Goal: Task Accomplishment & Management: Use online tool/utility

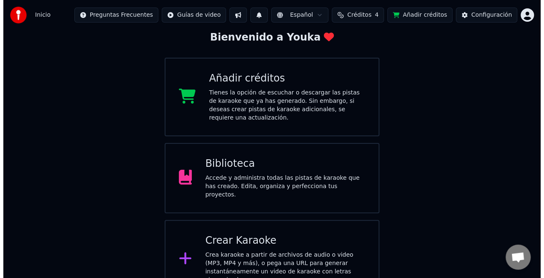
scroll to position [50, 0]
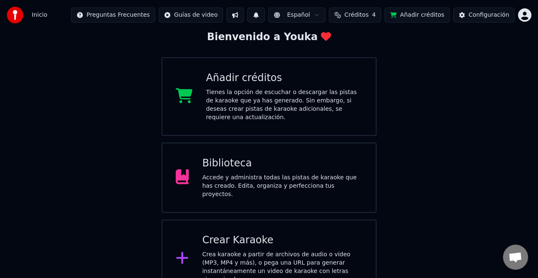
click at [300, 235] on div "Crear Karaoke Crea karaoke a partir de archivos de audio o video (MP3, MP4 y má…" at bounding box center [282, 259] width 160 height 50
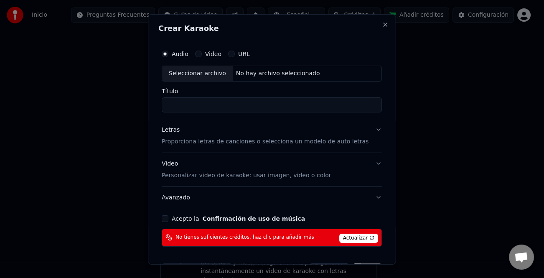
click at [197, 77] on div "Seleccionar archivo" at bounding box center [197, 73] width 71 height 15
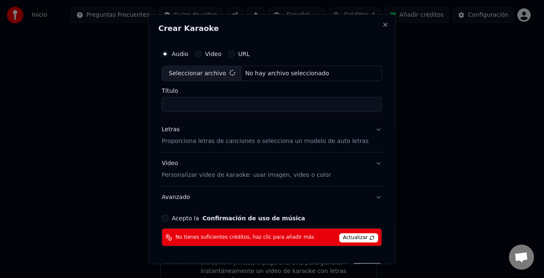
type input "**********"
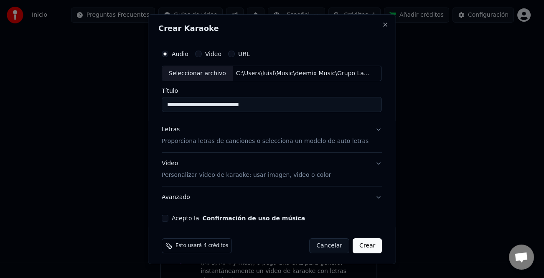
click at [176, 128] on div "Letras" at bounding box center [171, 129] width 18 height 8
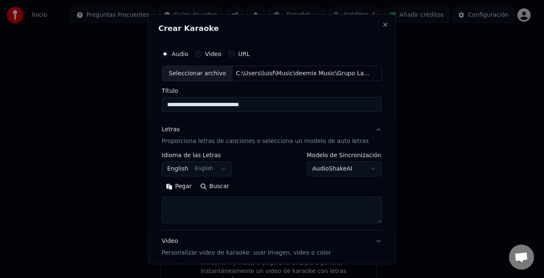
click at [189, 190] on button "Pegar" at bounding box center [179, 186] width 34 height 13
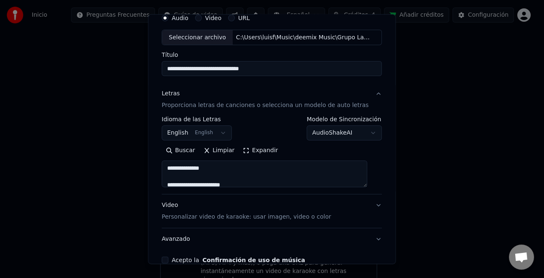
scroll to position [81, 0]
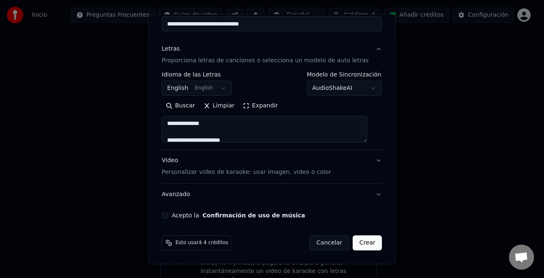
type textarea "**********"
click at [167, 216] on button "Acepto la Confirmación de uso de música" at bounding box center [165, 215] width 7 height 7
click at [367, 245] on button "Crear" at bounding box center [367, 242] width 29 height 15
select select "**"
type textarea "**********"
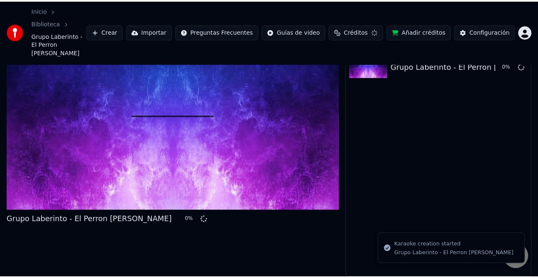
scroll to position [20, 0]
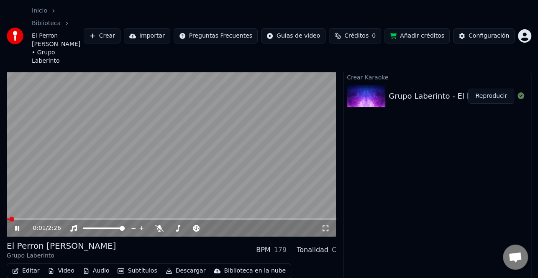
click at [19, 225] on icon at bounding box center [22, 228] width 19 height 7
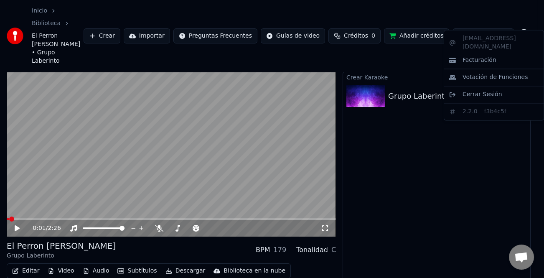
click at [522, 23] on html "Inicio Biblioteca El Perron [PERSON_NAME] • Grupo Laberinto Crear Importar Preg…" at bounding box center [272, 119] width 544 height 278
click at [487, 22] on html "Inicio Biblioteca El Perron [PERSON_NAME] • Grupo Laberinto Crear Importar Preg…" at bounding box center [272, 119] width 544 height 278
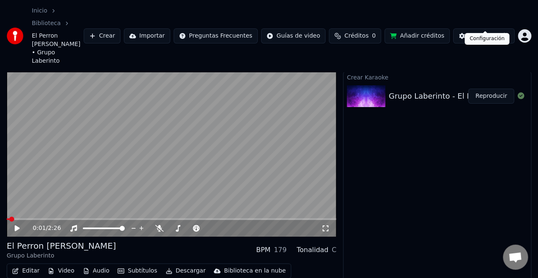
click at [486, 32] on div "Configuración" at bounding box center [488, 36] width 41 height 8
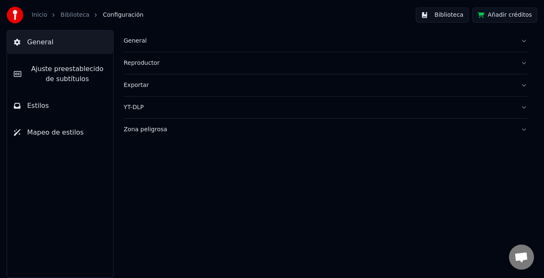
click at [60, 72] on span "Ajuste preestablecido de subtítulos" at bounding box center [67, 74] width 79 height 20
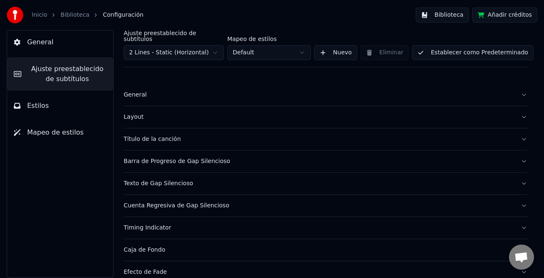
click at [137, 91] on div "General" at bounding box center [319, 95] width 390 height 8
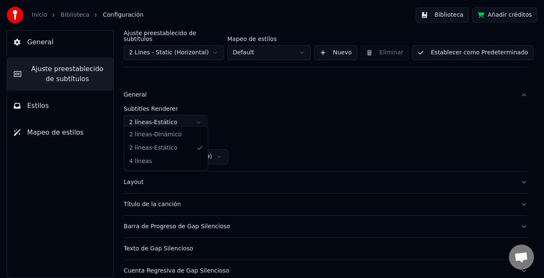
click at [196, 115] on html "Inicio Biblioteca Configuración Biblioteca Añadir créditos General Ajuste prees…" at bounding box center [272, 139] width 544 height 278
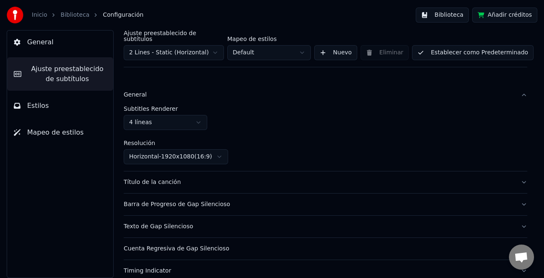
scroll to position [42, 0]
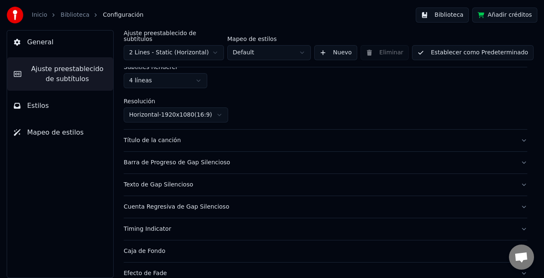
click at [497, 45] on button "Establecer como Predeterminado" at bounding box center [473, 52] width 122 height 15
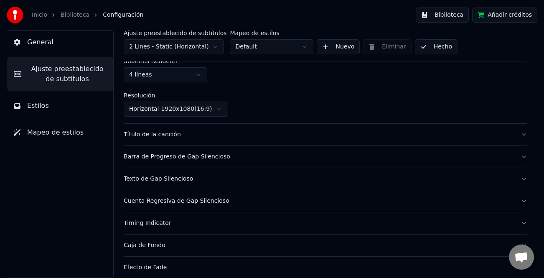
click at [429, 50] on button "Hecho" at bounding box center [436, 46] width 43 height 15
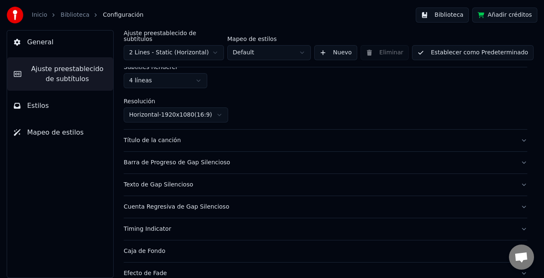
click at [459, 15] on button "Biblioteca" at bounding box center [442, 15] width 53 height 15
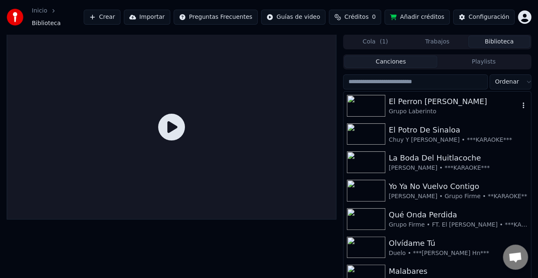
click at [425, 100] on div "El Perron [PERSON_NAME]" at bounding box center [453, 102] width 130 height 12
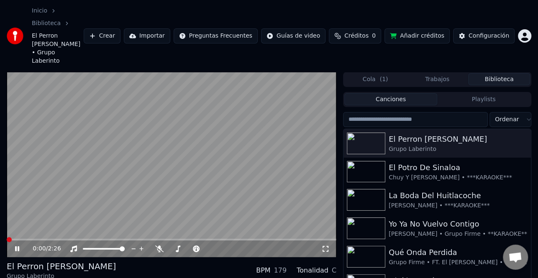
click at [7, 239] on span at bounding box center [7, 240] width 0 height 2
click at [7, 237] on span at bounding box center [9, 239] width 5 height 5
click at [17, 245] on icon at bounding box center [22, 248] width 19 height 7
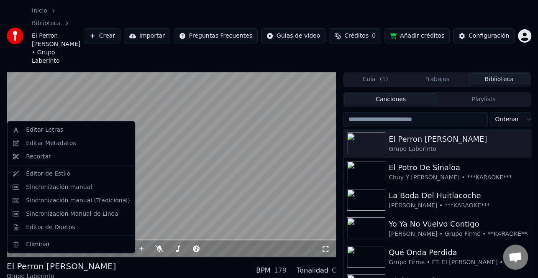
click at [222, 260] on div "El Perron [PERSON_NAME] Grupo Laberinto BPM 179 Tonalidad C" at bounding box center [171, 270] width 329 height 20
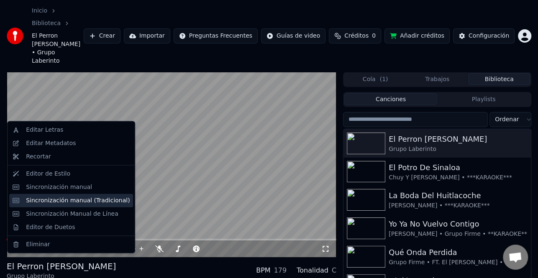
click at [84, 201] on div "Sincronización manual (Tradicional)" at bounding box center [78, 200] width 104 height 8
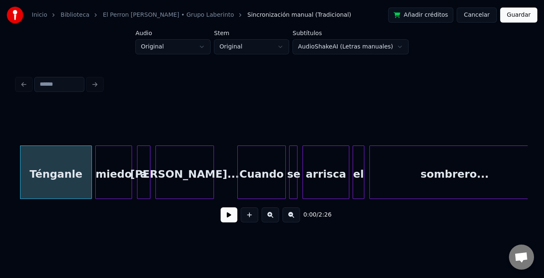
click at [228, 219] on button at bounding box center [229, 214] width 17 height 15
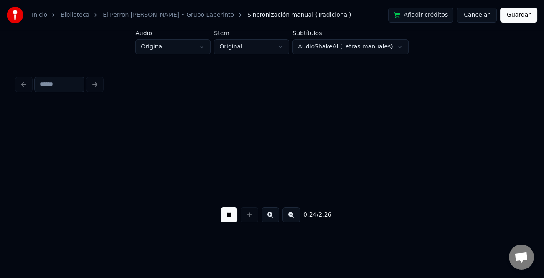
scroll to position [0, 2048]
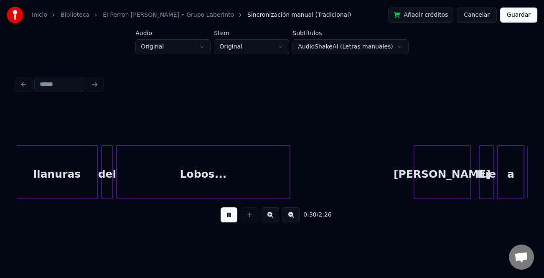
click at [414, 173] on div at bounding box center [415, 172] width 3 height 53
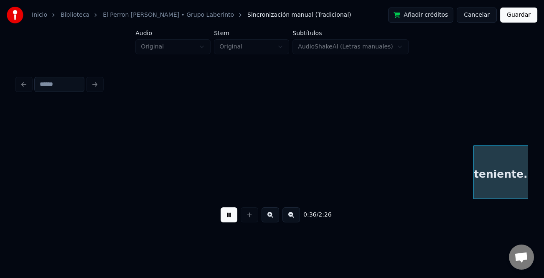
scroll to position [0, 3069]
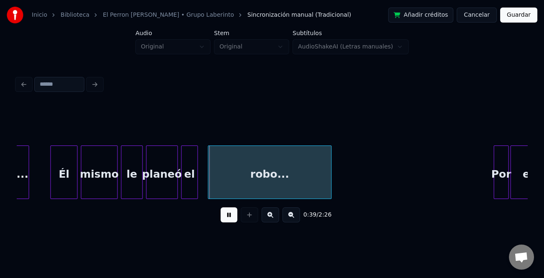
click at [51, 183] on div at bounding box center [52, 172] width 3 height 53
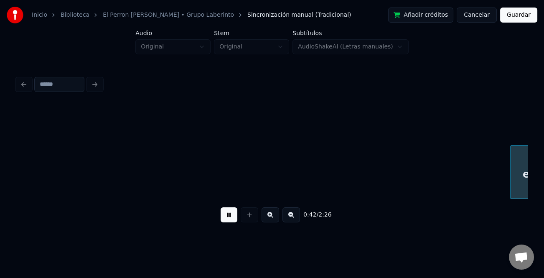
scroll to position [0, 3581]
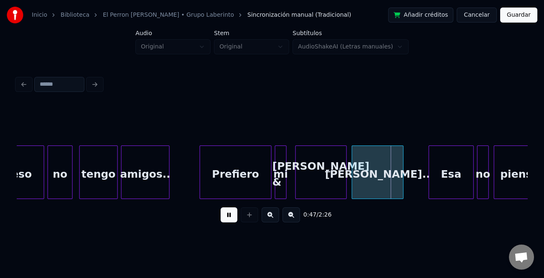
click at [296, 192] on div at bounding box center [297, 172] width 3 height 53
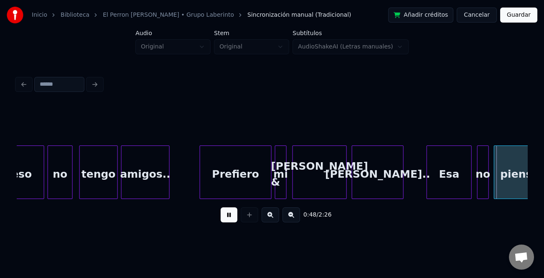
click at [427, 181] on div "Esa" at bounding box center [449, 172] width 45 height 54
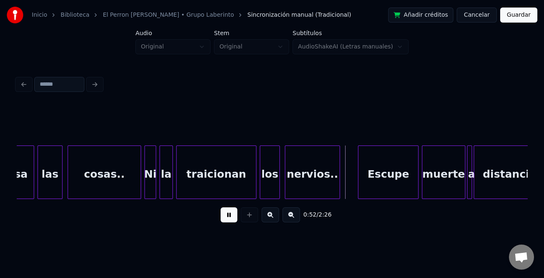
click at [359, 181] on div at bounding box center [360, 172] width 3 height 53
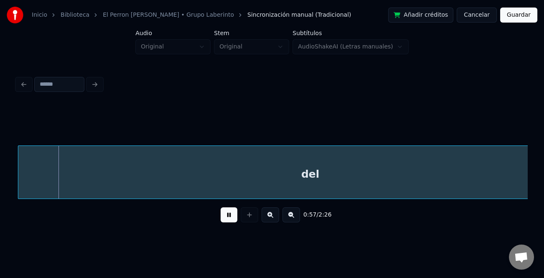
scroll to position [0, 4785]
click at [204, 192] on div "del" at bounding box center [314, 174] width 584 height 57
click at [291, 217] on button at bounding box center [292, 214] width 18 height 15
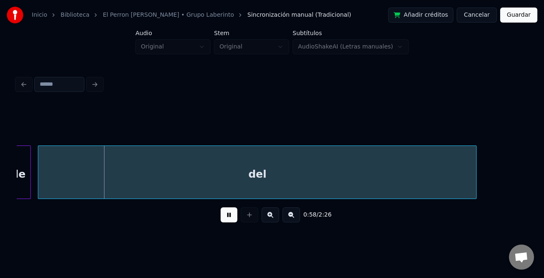
click at [291, 217] on button at bounding box center [292, 214] width 18 height 15
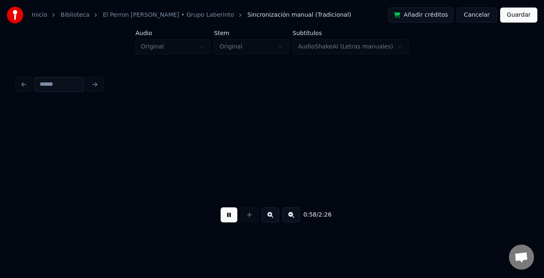
scroll to position [0, 2345]
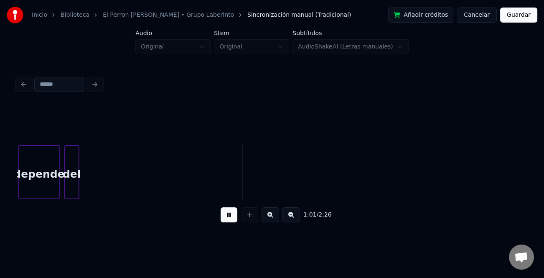
click at [78, 196] on div "del depende" at bounding box center [272, 172] width 511 height 54
click at [66, 193] on div "del" at bounding box center [68, 174] width 14 height 57
click at [231, 217] on button at bounding box center [229, 214] width 17 height 15
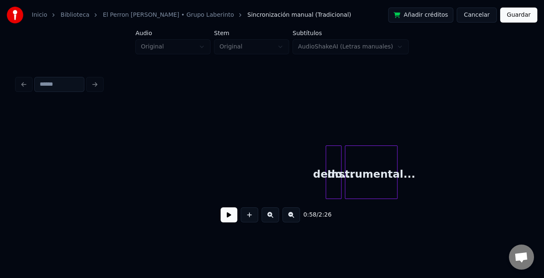
scroll to position [0, 2659]
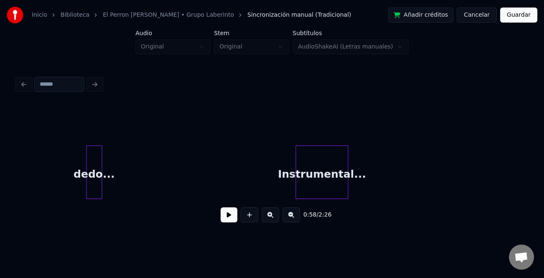
click at [92, 197] on div "dedo... Instrumental..." at bounding box center [272, 172] width 511 height 54
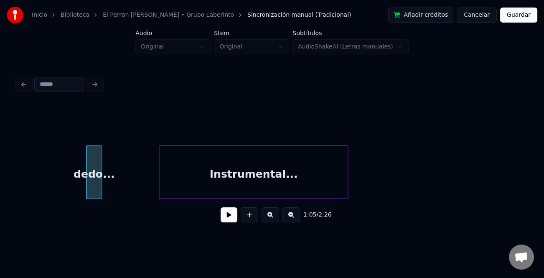
click at [134, 208] on div "1:05 / 2:26" at bounding box center [272, 167] width 511 height 127
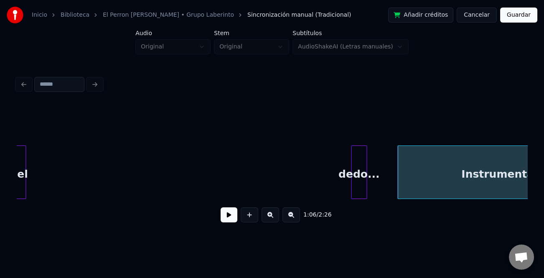
scroll to position [0, 2389]
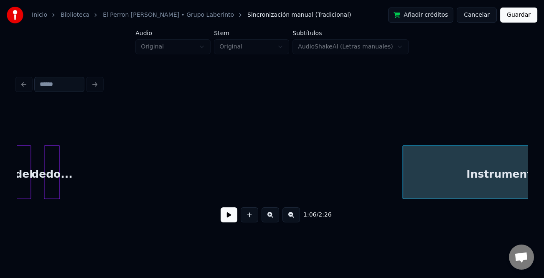
click at [46, 197] on div "dedo... Instrumental... del" at bounding box center [272, 172] width 511 height 54
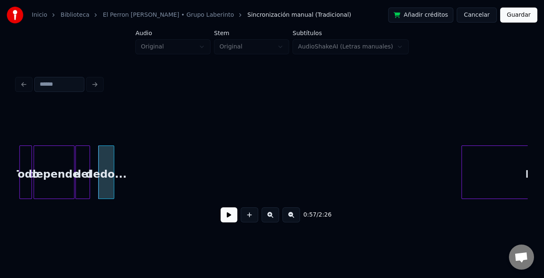
scroll to position [0, 2296]
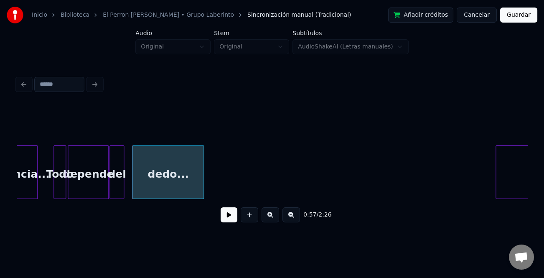
click at [204, 191] on div at bounding box center [202, 172] width 3 height 53
click at [173, 191] on div "dedo..." at bounding box center [164, 174] width 73 height 57
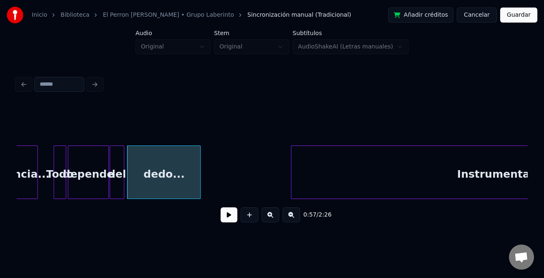
click at [291, 186] on div at bounding box center [292, 172] width 3 height 53
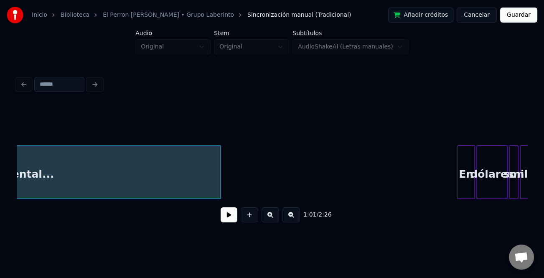
scroll to position [0, 2816]
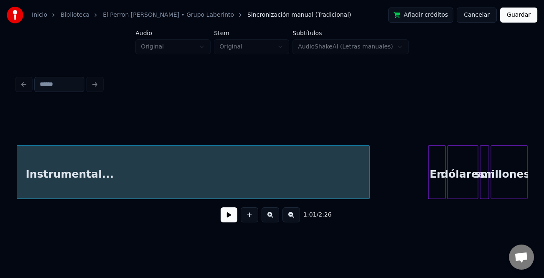
click at [367, 193] on div at bounding box center [368, 172] width 3 height 53
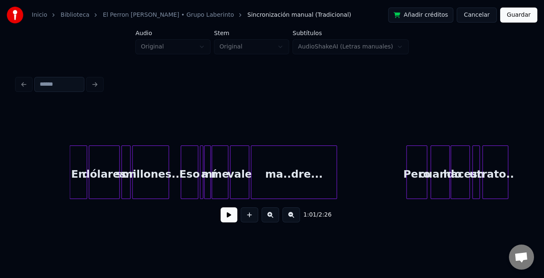
scroll to position [0, 2988]
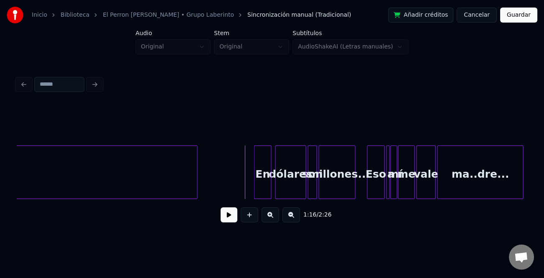
click at [258, 178] on div "En" at bounding box center [263, 174] width 17 height 57
click at [230, 215] on button at bounding box center [229, 214] width 17 height 15
click at [276, 221] on button at bounding box center [271, 214] width 18 height 15
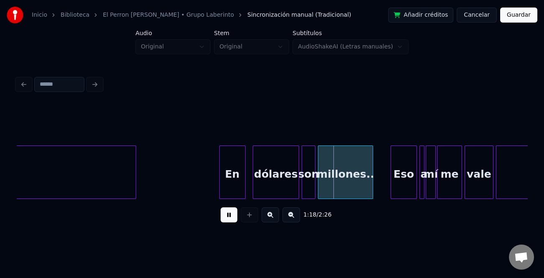
click at [276, 221] on button at bounding box center [271, 214] width 18 height 15
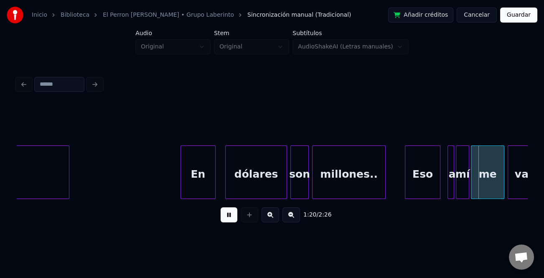
click at [417, 187] on div "Eso" at bounding box center [423, 174] width 34 height 57
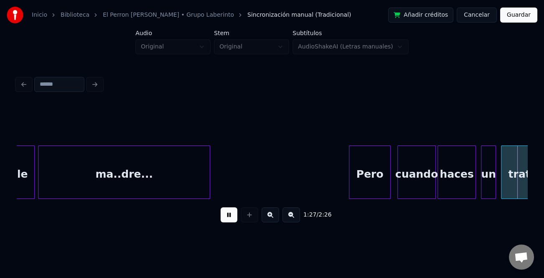
scroll to position [0, 7307]
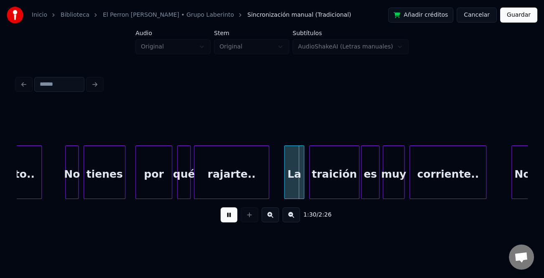
click at [285, 185] on div at bounding box center [286, 172] width 3 height 53
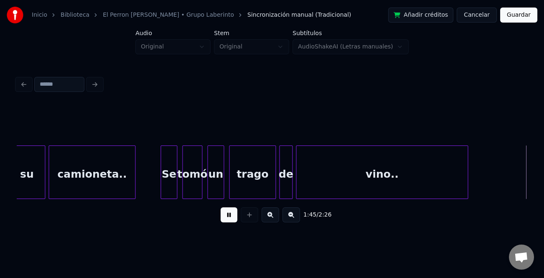
scroll to position [0, 8842]
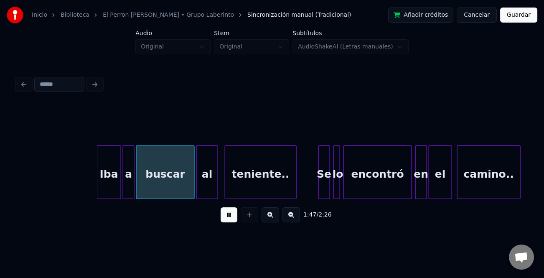
click at [97, 192] on div at bounding box center [98, 172] width 3 height 53
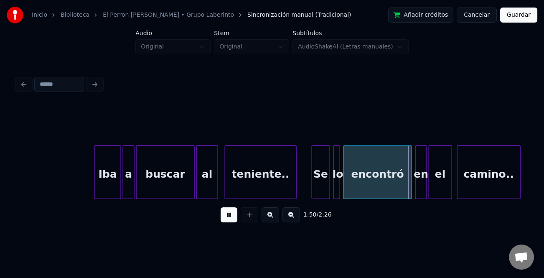
click at [313, 191] on div at bounding box center [313, 172] width 3 height 53
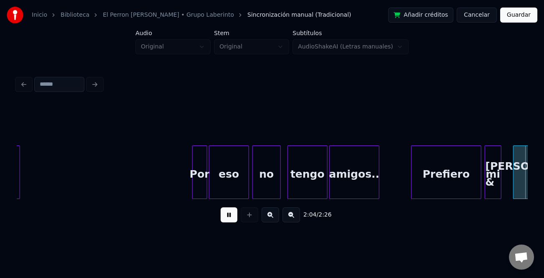
scroll to position [0, 10376]
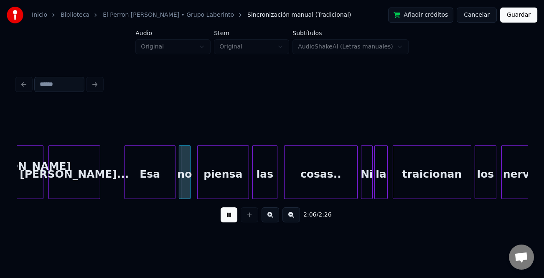
click at [125, 179] on div at bounding box center [126, 172] width 3 height 53
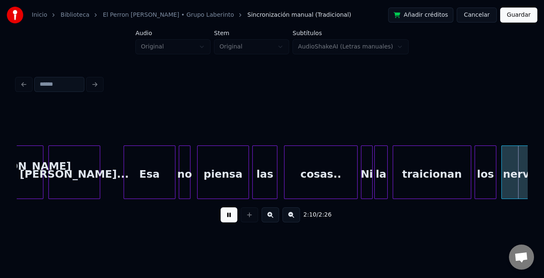
scroll to position [0, 10887]
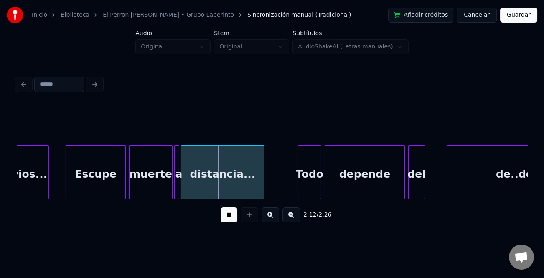
click at [67, 176] on div at bounding box center [67, 172] width 3 height 53
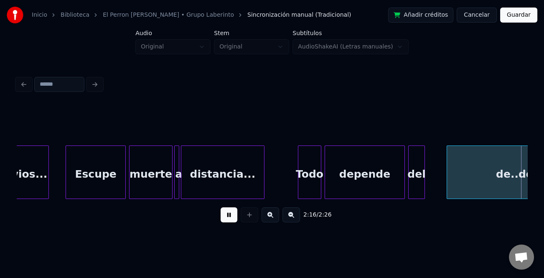
scroll to position [0, 11399]
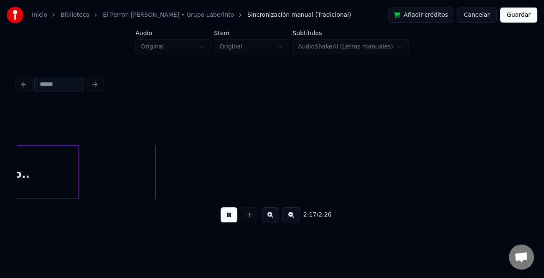
click at [524, 15] on button "Guardar" at bounding box center [518, 15] width 37 height 15
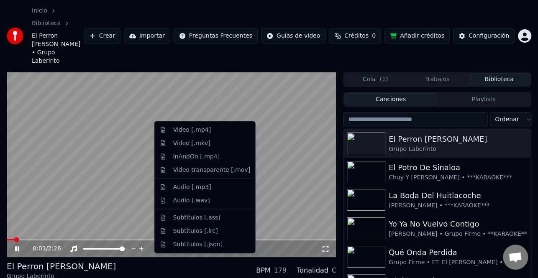
drag, startPoint x: 208, startPoint y: 132, endPoint x: 113, endPoint y: 148, distance: 96.2
click at [113, 148] on body "Inicio Biblioteca El Perron [PERSON_NAME] • Grupo Laberinto Crear Importar Preg…" at bounding box center [269, 139] width 538 height 278
click at [301, 139] on video at bounding box center [171, 164] width 329 height 185
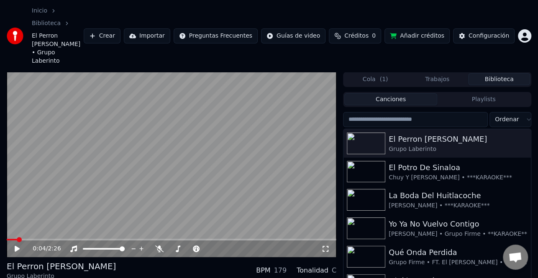
click at [497, 32] on div "Configuración" at bounding box center [488, 36] width 41 height 8
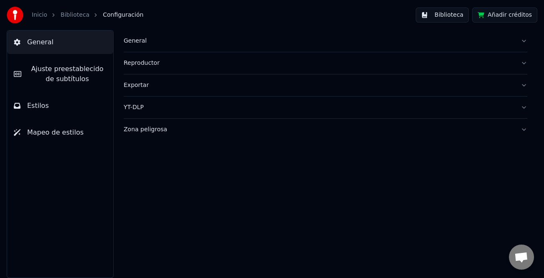
click at [66, 77] on span "Ajuste preestablecido de subtítulos" at bounding box center [67, 74] width 79 height 20
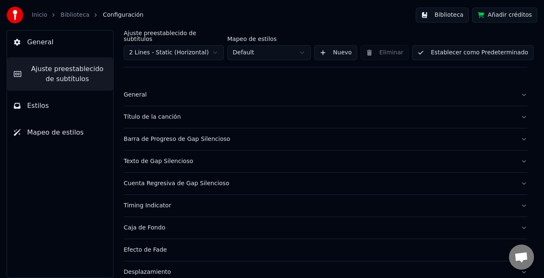
click at [129, 113] on div "Título de la canción" at bounding box center [319, 117] width 390 height 8
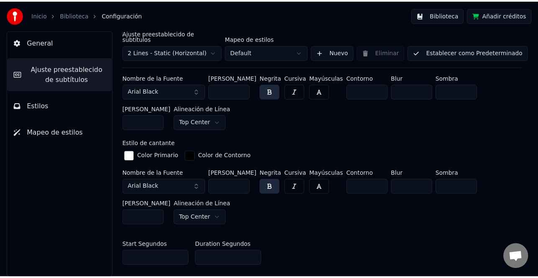
scroll to position [293, 0]
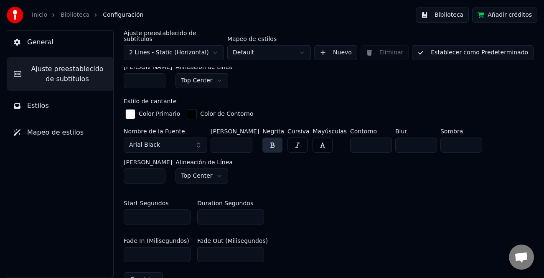
click at [256, 213] on input "*" at bounding box center [230, 216] width 67 height 15
type input "*"
click at [256, 213] on input "*" at bounding box center [230, 216] width 67 height 15
click at [489, 47] on button "Establecer como Predeterminado" at bounding box center [473, 52] width 122 height 15
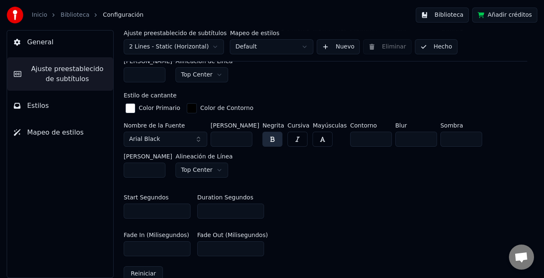
click at [428, 48] on button "Hecho" at bounding box center [436, 46] width 43 height 15
click at [466, 12] on button "Biblioteca" at bounding box center [442, 15] width 53 height 15
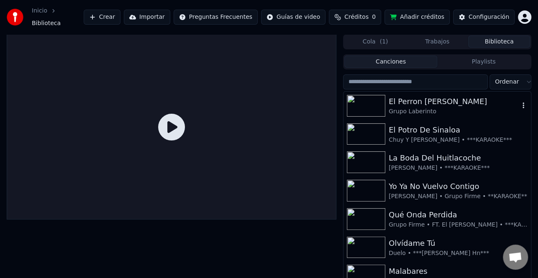
click at [416, 107] on div "Grupo Laberinto" at bounding box center [453, 111] width 130 height 8
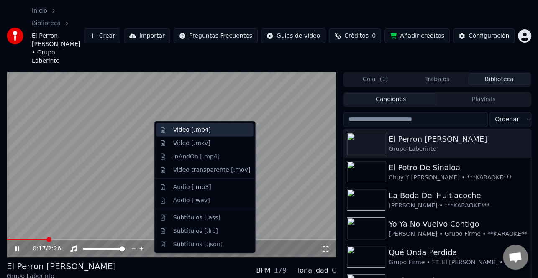
click at [201, 132] on div "Video [.mp4]" at bounding box center [192, 130] width 38 height 8
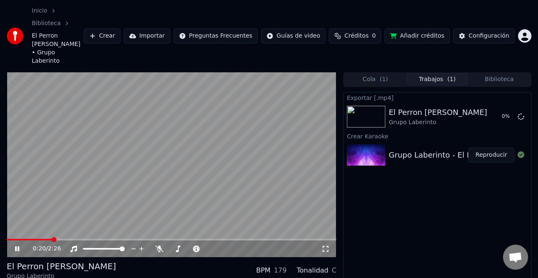
click at [20, 245] on icon at bounding box center [22, 248] width 19 height 7
click at [491, 109] on button "Mostrar" at bounding box center [495, 116] width 37 height 15
